Goal: Information Seeking & Learning: Learn about a topic

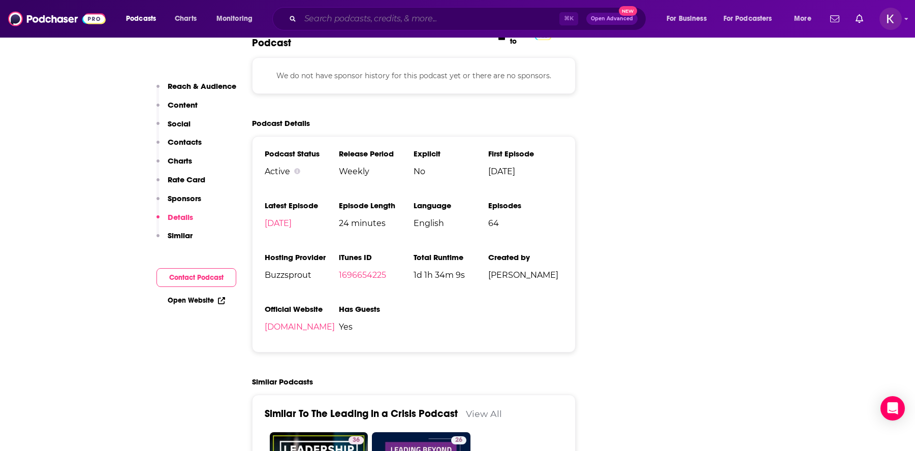
click at [347, 18] on input "Search podcasts, credits, & more..." at bounding box center [429, 19] width 259 height 16
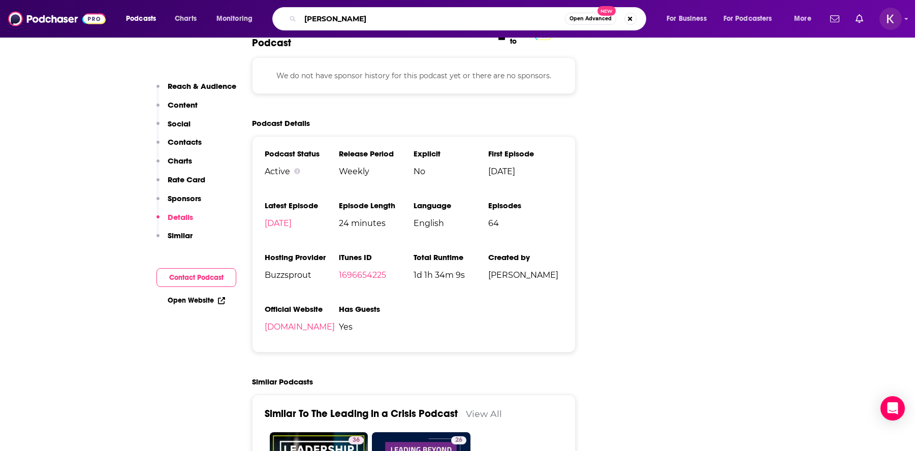
type input "[PERSON_NAME]"
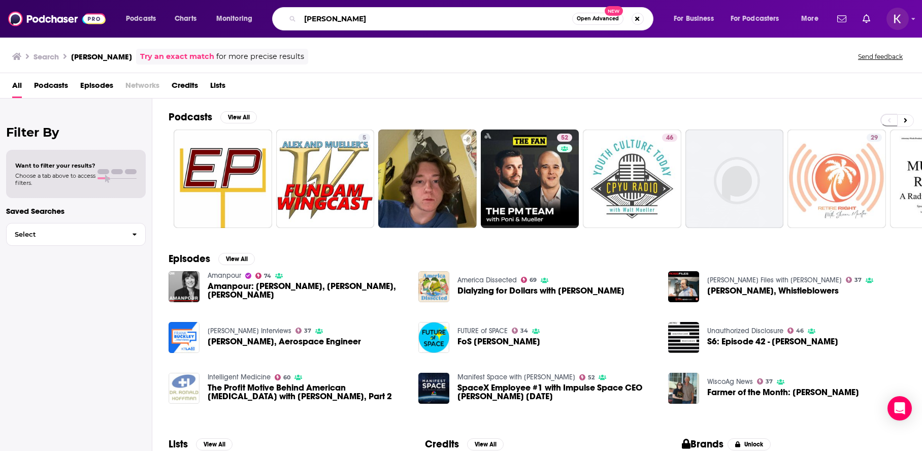
drag, startPoint x: 370, startPoint y: 23, endPoint x: 265, endPoint y: 20, distance: 104.7
click at [267, 20] on div "Podcasts Charts Monitoring [PERSON_NAME] Open Advanced New For Business For Pod…" at bounding box center [474, 18] width 710 height 23
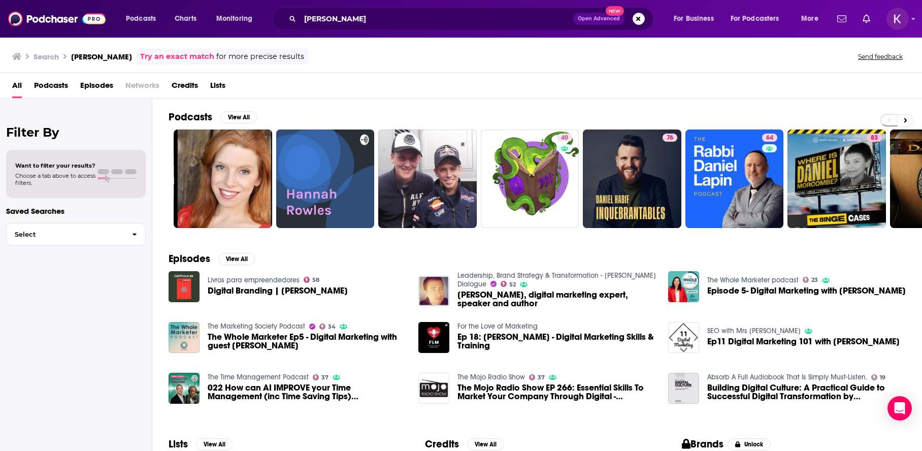
click at [57, 83] on span "Podcasts" at bounding box center [51, 87] width 34 height 21
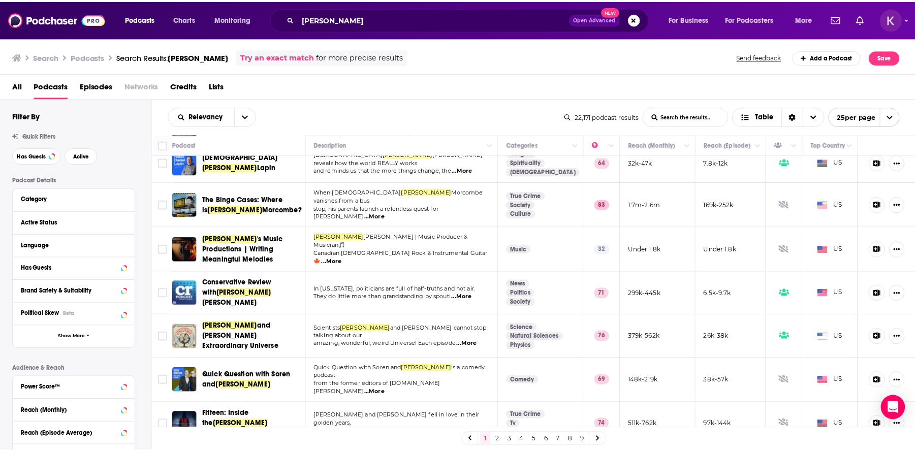
scroll to position [199, 0]
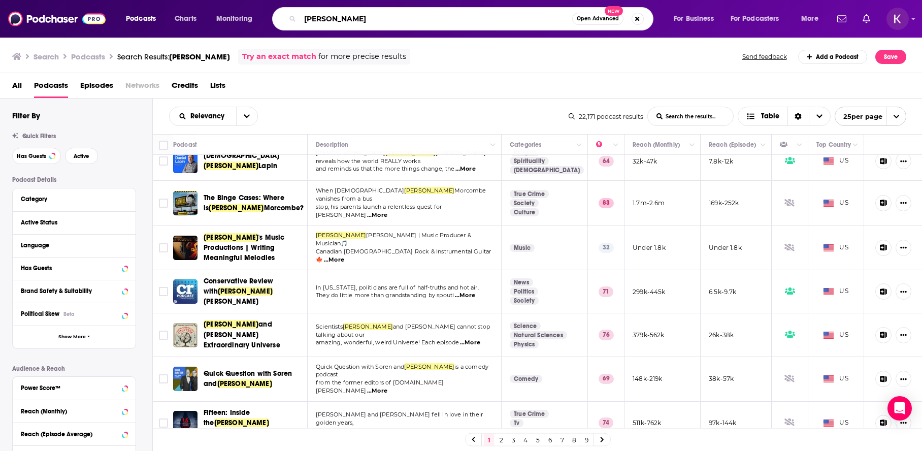
drag, startPoint x: 394, startPoint y: 15, endPoint x: 239, endPoint y: 16, distance: 154.9
click at [239, 16] on div "Podcasts Charts Monitoring [PERSON_NAME] Open Advanced New For Business For Pod…" at bounding box center [474, 18] width 710 height 23
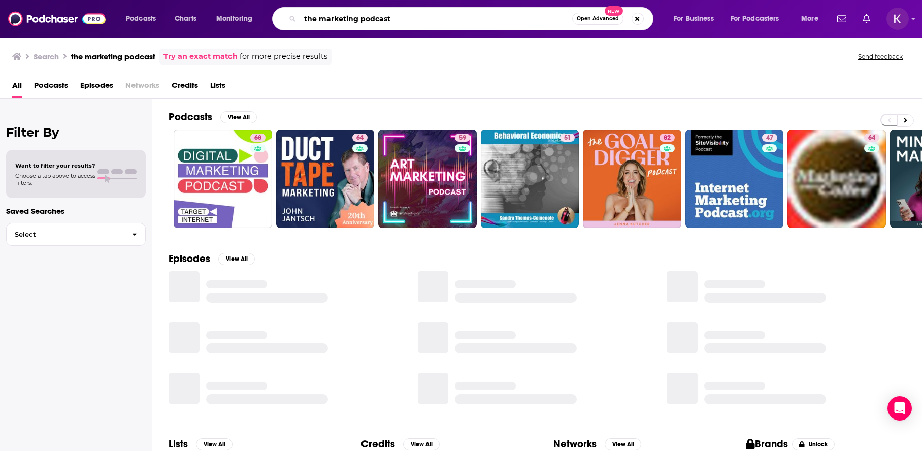
drag, startPoint x: 398, startPoint y: 21, endPoint x: 265, endPoint y: 20, distance: 133.6
click at [266, 20] on div "Podcasts Charts Monitoring the marketing podcast Open Advanced New For Business…" at bounding box center [474, 18] width 710 height 23
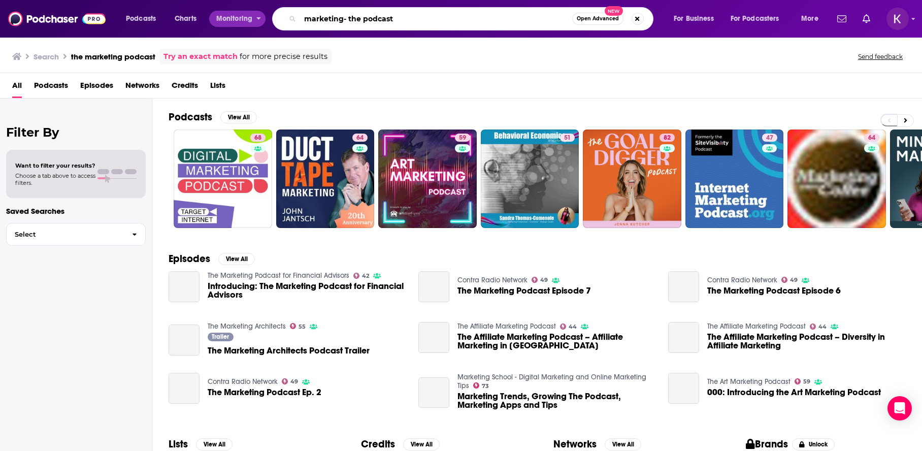
type input "marketing- the podcast"
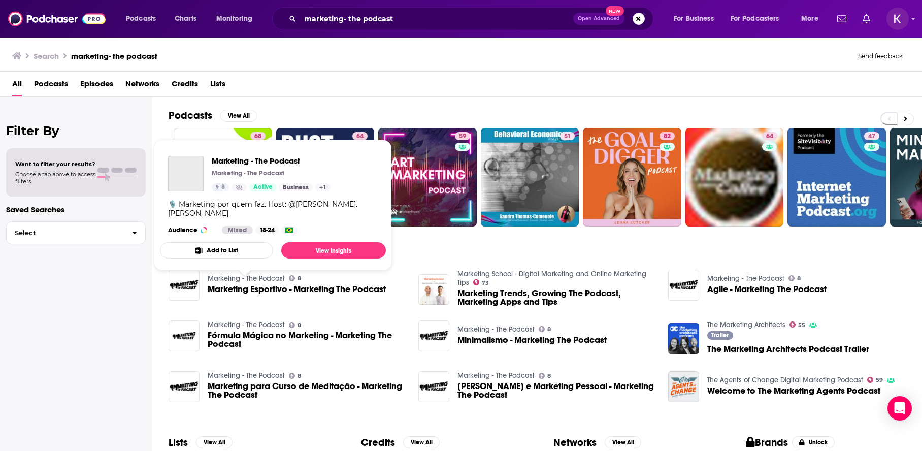
click at [235, 278] on link "Marketing - The Podcast" at bounding box center [246, 278] width 77 height 9
